Goal: Task Accomplishment & Management: Use online tool/utility

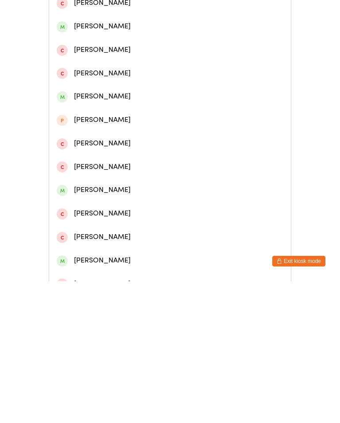
type input "Jord"
click at [170, 95] on div "[PERSON_NAME]" at bounding box center [170, 97] width 242 height 23
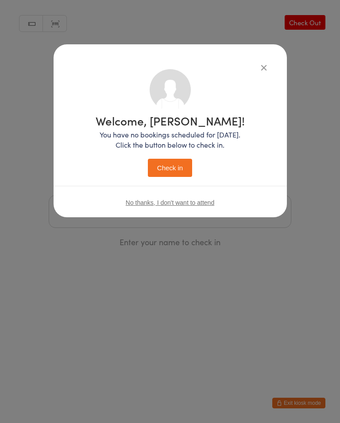
click at [181, 167] on button "Check in" at bounding box center [170, 168] width 44 height 18
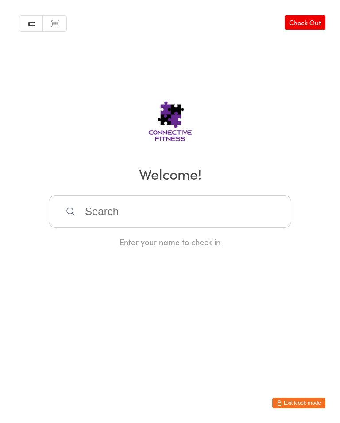
click at [173, 240] on div "Enter your name to check in" at bounding box center [170, 241] width 243 height 11
click at [178, 219] on input "search" at bounding box center [170, 211] width 243 height 33
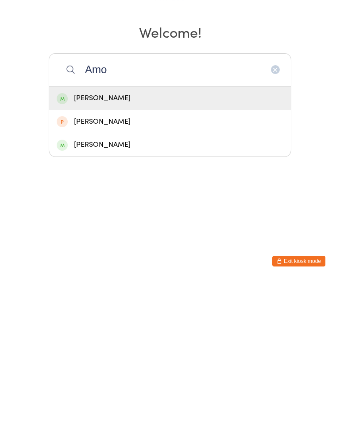
type input "Amo"
click at [220, 281] on div "[PERSON_NAME]" at bounding box center [170, 287] width 227 height 12
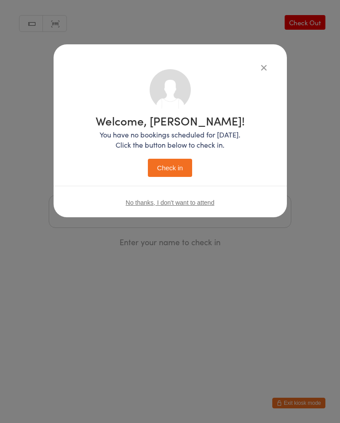
click at [167, 163] on button "Check in" at bounding box center [170, 168] width 44 height 18
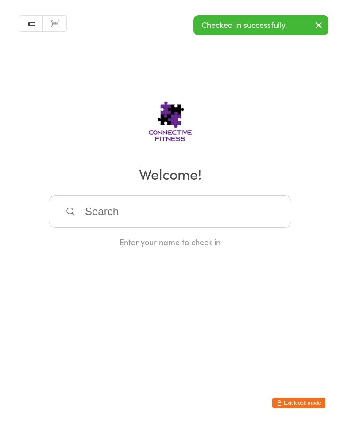
click at [230, 214] on input "search" at bounding box center [170, 211] width 243 height 33
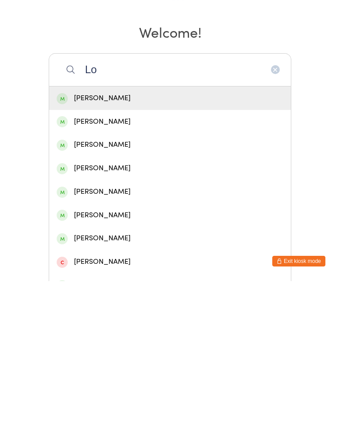
type input "L"
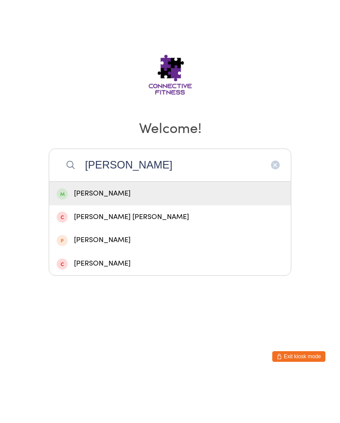
type input "[PERSON_NAME]"
click at [187, 234] on div "[PERSON_NAME]" at bounding box center [170, 240] width 227 height 12
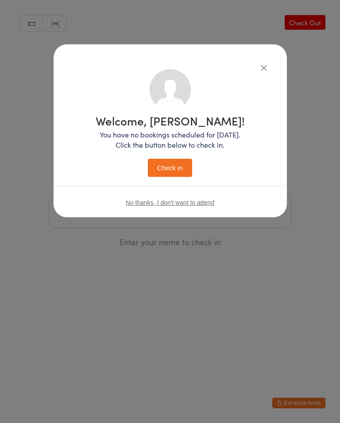
click at [182, 183] on div "Welcome, [PERSON_NAME]! You have no bookings scheduled for [DATE]. Click the bu…" at bounding box center [170, 144] width 198 height 150
click at [172, 173] on button "Check in" at bounding box center [170, 168] width 44 height 18
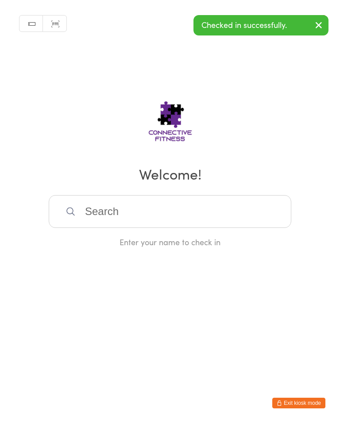
click at [116, 222] on input "search" at bounding box center [170, 211] width 243 height 33
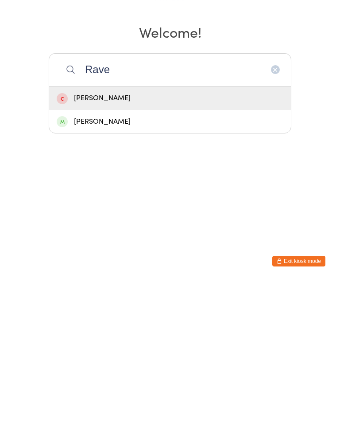
type input "Rave"
click at [129, 234] on div "[PERSON_NAME]" at bounding box center [170, 240] width 227 height 12
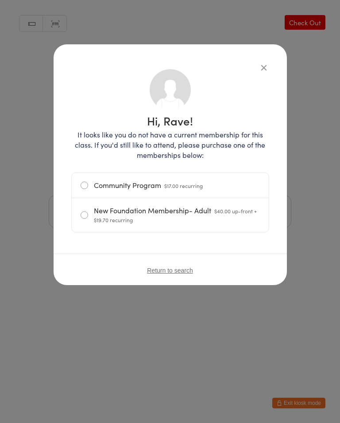
click at [269, 71] on button "button" at bounding box center [264, 67] width 11 height 11
